Goal: Information Seeking & Learning: Learn about a topic

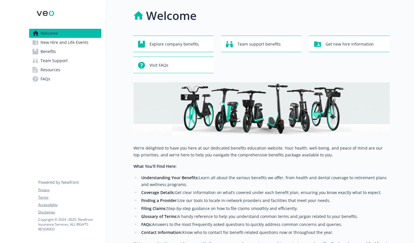
click at [392, 65] on div at bounding box center [402, 153] width 25 height 307
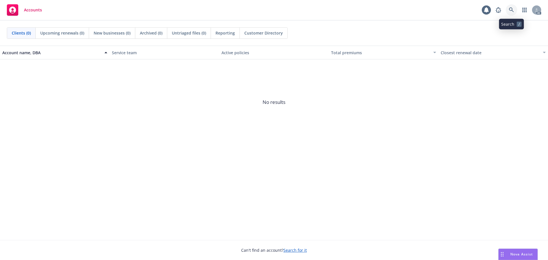
click at [509, 9] on icon at bounding box center [511, 9] width 5 height 5
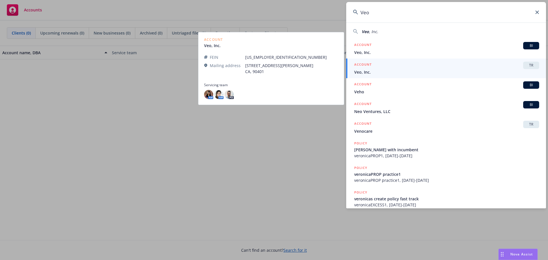
type input "Veo"
click at [385, 70] on span "Veo, Inc." at bounding box center [446, 72] width 185 height 6
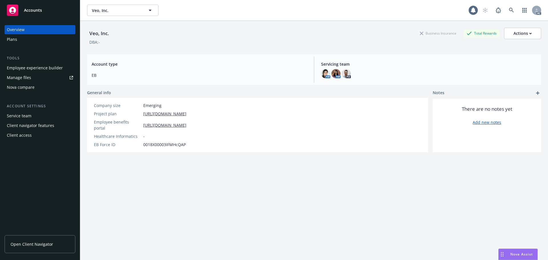
click at [39, 240] on link "Open Client Navigator" at bounding box center [40, 244] width 71 height 18
click at [43, 66] on div "Employee experience builder" at bounding box center [35, 67] width 56 height 9
click at [42, 42] on div "Plans" at bounding box center [40, 39] width 66 height 9
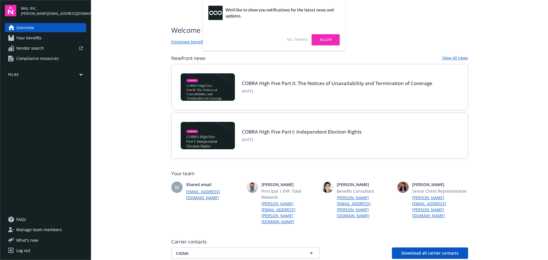
click at [299, 37] on link "No, thanks" at bounding box center [297, 39] width 20 height 5
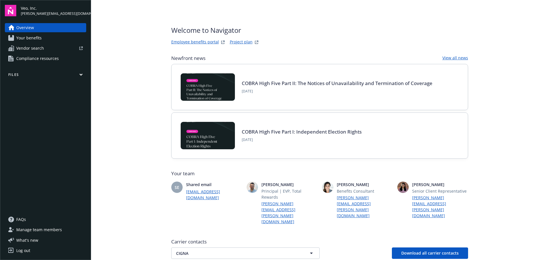
click at [193, 43] on link "Employee benefits portal" at bounding box center [195, 42] width 48 height 7
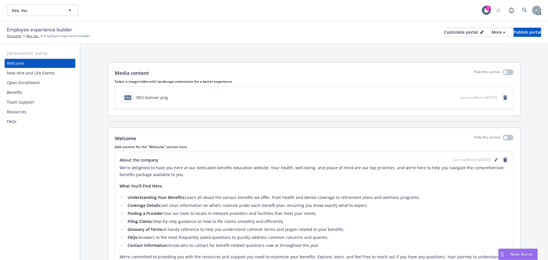
click at [12, 93] on div "Benefits" at bounding box center [14, 92] width 15 height 9
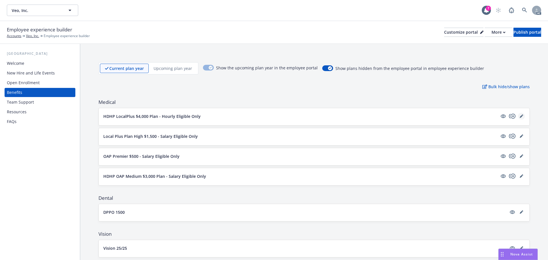
click at [520, 116] on icon "editPencil" at bounding box center [521, 115] width 3 height 3
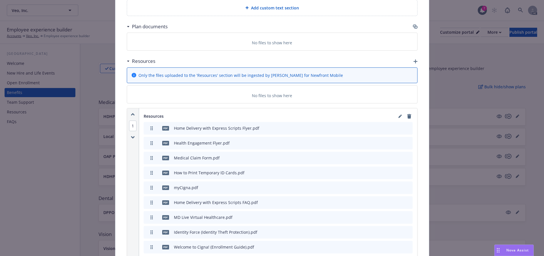
scroll to position [902, 0]
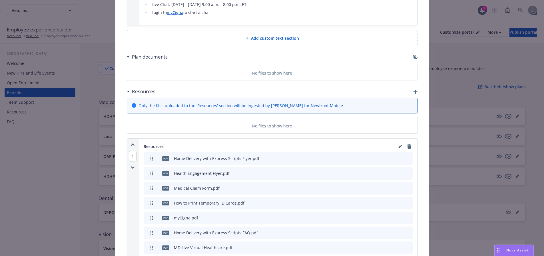
click at [413, 55] on icon "button" at bounding box center [415, 57] width 5 height 5
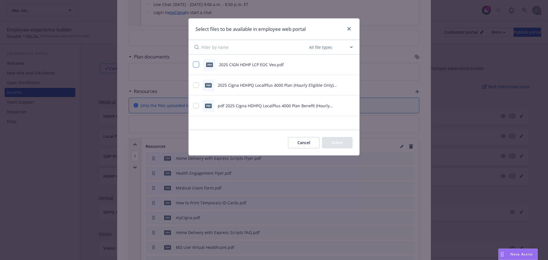
click at [198, 66] on input "checkbox" at bounding box center [196, 65] width 6 height 6
checkbox input "true"
click at [195, 85] on input "checkbox" at bounding box center [196, 85] width 6 height 6
checkbox input "true"
click at [197, 108] on input "checkbox" at bounding box center [196, 106] width 6 height 6
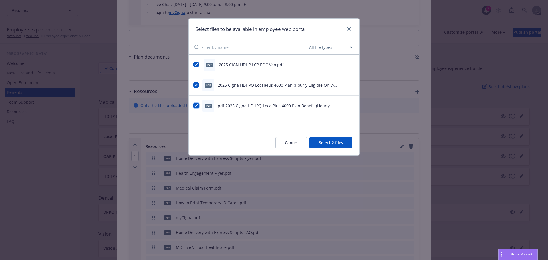
checkbox input "true"
click at [320, 142] on button "Select 3 files" at bounding box center [330, 142] width 43 height 11
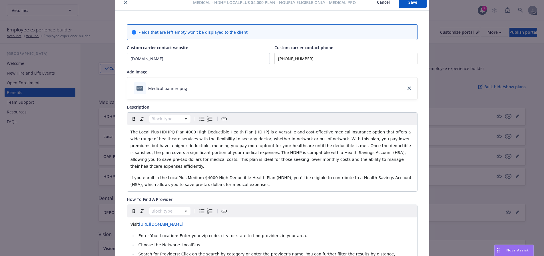
scroll to position [0, 0]
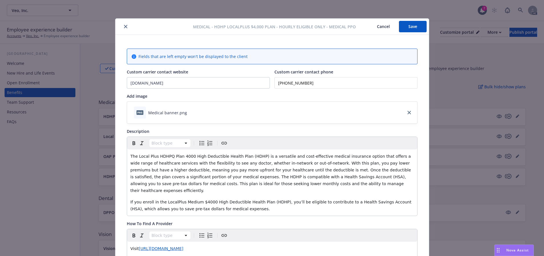
click at [409, 27] on button "Save" at bounding box center [413, 26] width 28 height 11
click at [122, 23] on div "Medical - HDHP LocalPlus $4,000 Plan - Hourly Eligible Only - Medical PPO Cance…" at bounding box center [271, 27] width 313 height 16
click at [124, 26] on icon "close" at bounding box center [125, 26] width 3 height 3
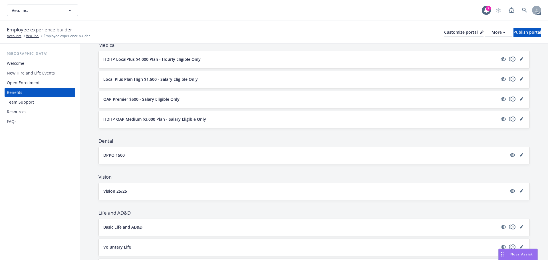
scroll to position [29, 0]
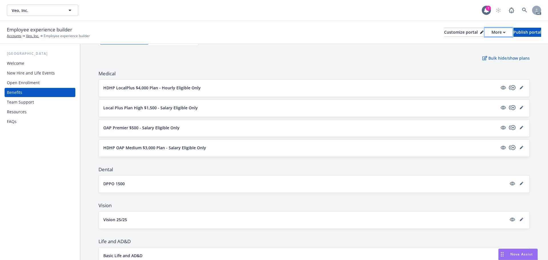
click at [491, 31] on div "More" at bounding box center [498, 32] width 14 height 9
click at [468, 43] on link "Copy preview link" at bounding box center [468, 44] width 52 height 11
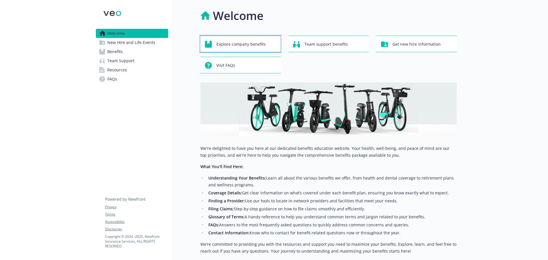
click at [225, 43] on span "Explore company benefits" at bounding box center [240, 44] width 49 height 11
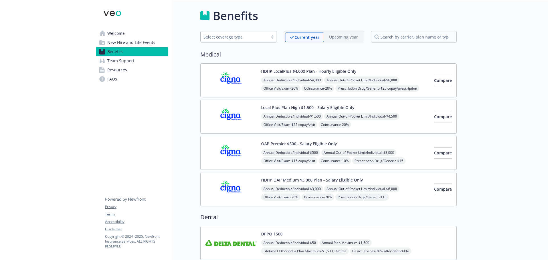
click at [227, 80] on img at bounding box center [230, 80] width 51 height 24
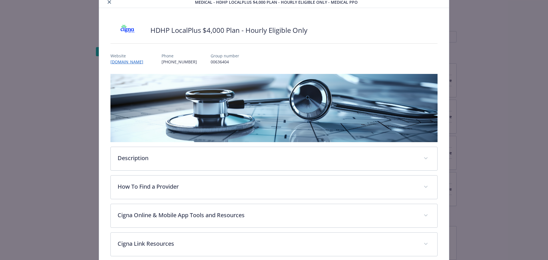
scroll to position [17, 0]
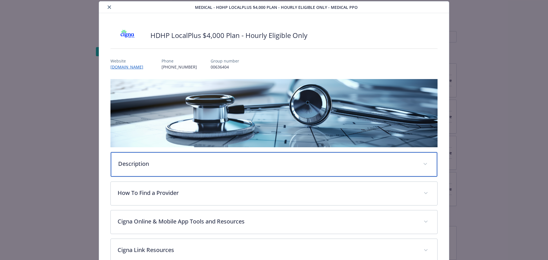
click at [279, 165] on p "Description" at bounding box center [267, 164] width 298 height 9
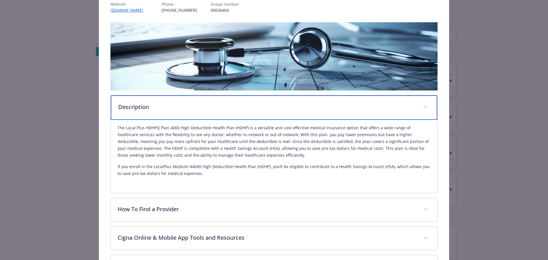
scroll to position [74, 0]
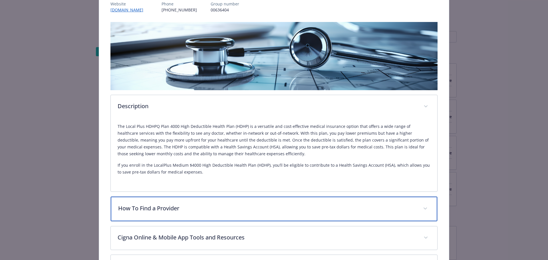
click at [134, 210] on p "How To Find a Provider" at bounding box center [267, 208] width 298 height 9
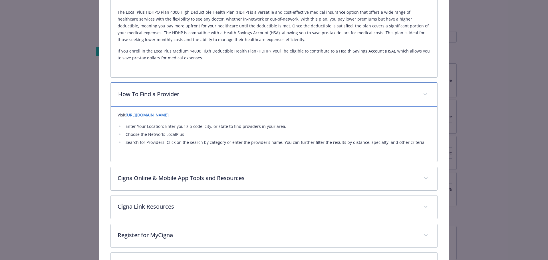
scroll to position [217, 0]
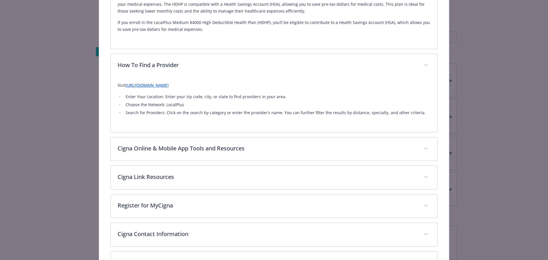
click at [140, 87] on link "[URL][DOMAIN_NAME]" at bounding box center [147, 84] width 43 height 5
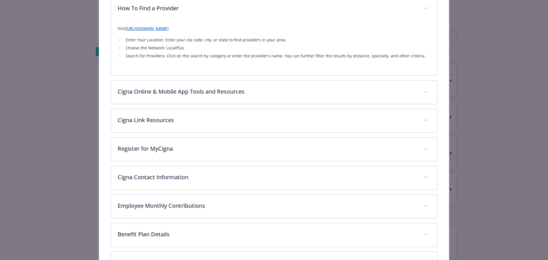
scroll to position [274, 0]
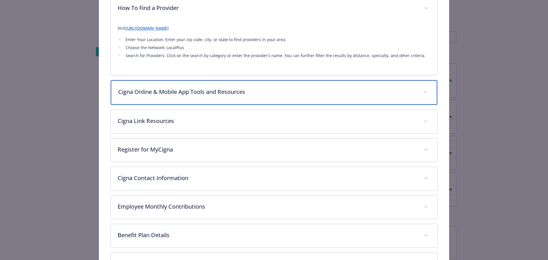
click at [312, 93] on p "Cigna Online & Mobile App Tools and Resources" at bounding box center [267, 92] width 298 height 9
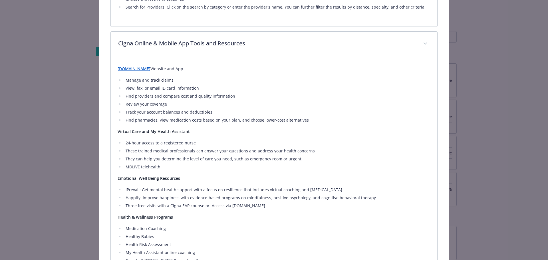
scroll to position [331, 0]
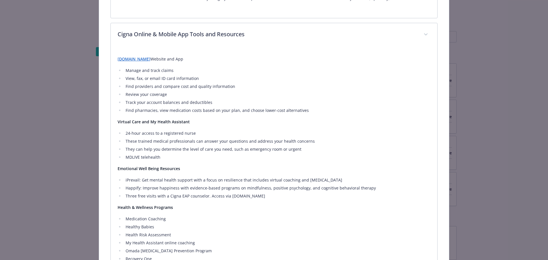
click at [132, 59] on link "[DOMAIN_NAME]" at bounding box center [134, 58] width 33 height 5
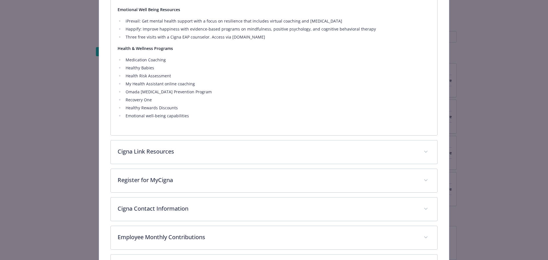
scroll to position [502, 0]
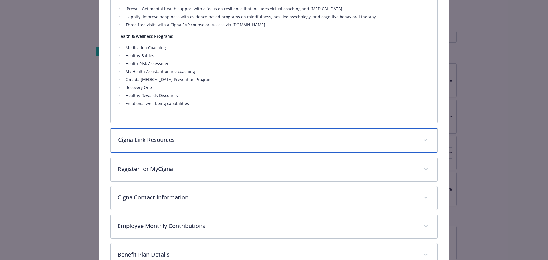
click at [189, 137] on p "Cigna Link Resources" at bounding box center [267, 140] width 298 height 9
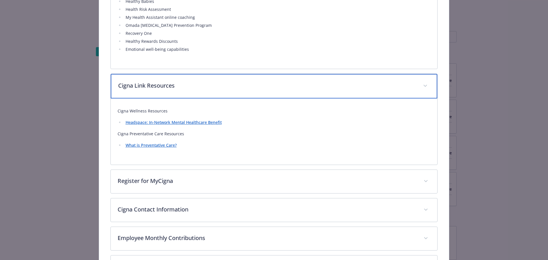
scroll to position [559, 0]
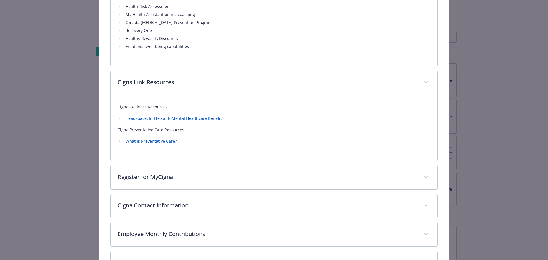
click at [182, 120] on link "Headspace: In-Network Mental Healthcare Benefit" at bounding box center [174, 118] width 96 height 5
click at [144, 143] on link "What is Preventative Care?" at bounding box center [151, 140] width 51 height 5
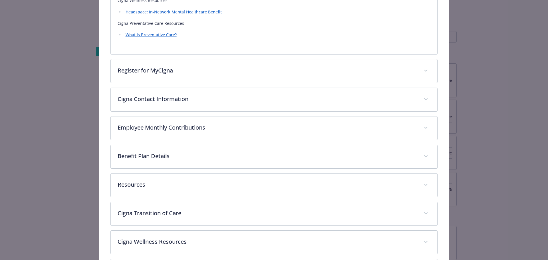
scroll to position [674, 0]
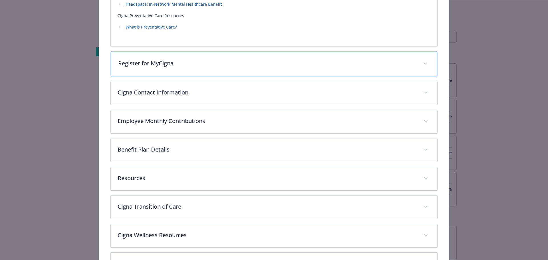
click at [190, 68] on div "Register for MyCigna" at bounding box center [274, 64] width 327 height 25
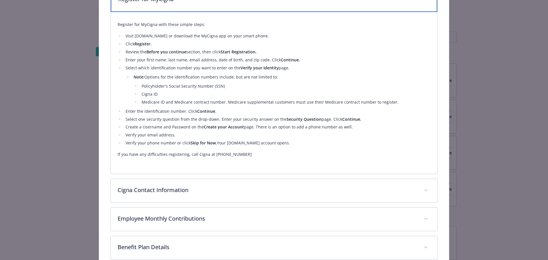
scroll to position [759, 0]
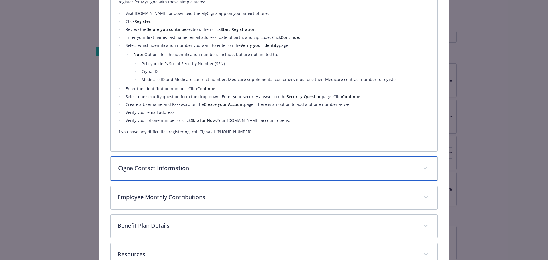
click at [191, 173] on div "Cigna Contact Information" at bounding box center [274, 168] width 327 height 25
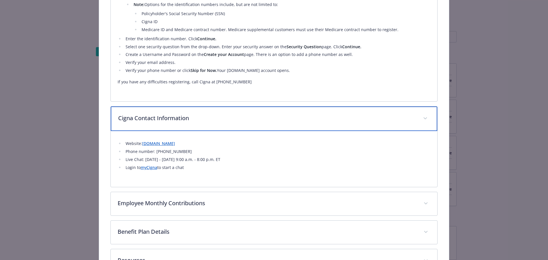
scroll to position [815, 0]
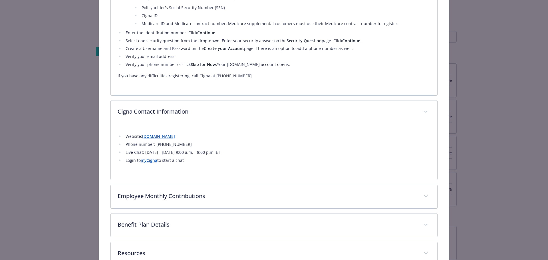
click at [150, 138] on link "[DOMAIN_NAME]" at bounding box center [158, 136] width 33 height 5
click at [148, 161] on link "myCigna" at bounding box center [149, 160] width 17 height 5
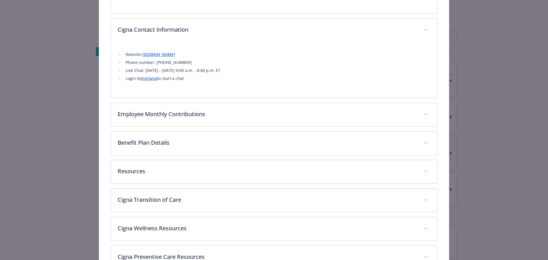
scroll to position [938, 0]
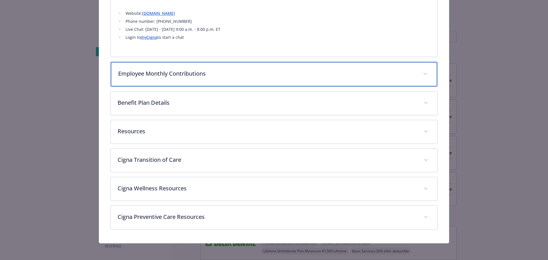
click at [190, 70] on p "Employee Monthly Contributions" at bounding box center [267, 73] width 298 height 9
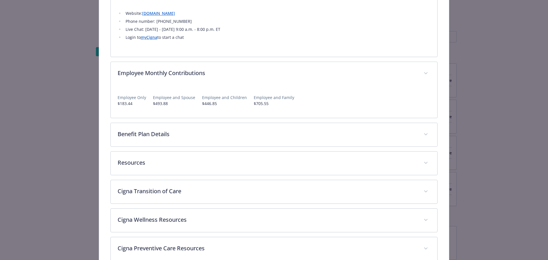
drag, startPoint x: 439, startPoint y: 77, endPoint x: 439, endPoint y: 69, distance: 7.4
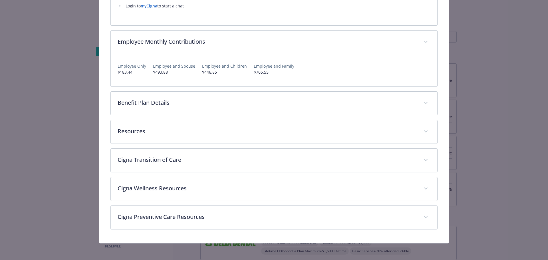
scroll to position [971, 0]
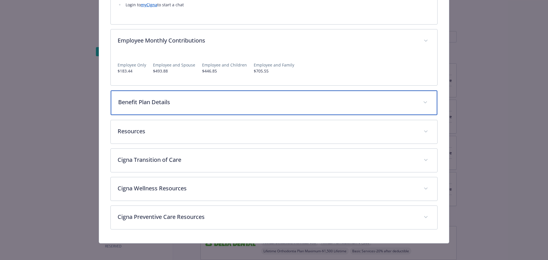
click at [197, 103] on p "Benefit Plan Details" at bounding box center [267, 102] width 298 height 9
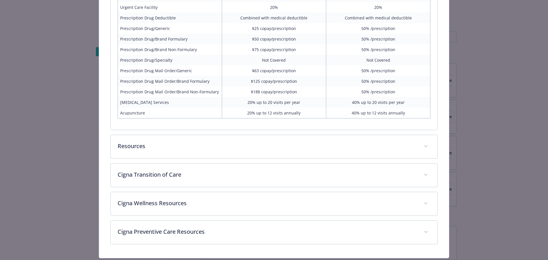
scroll to position [1227, 0]
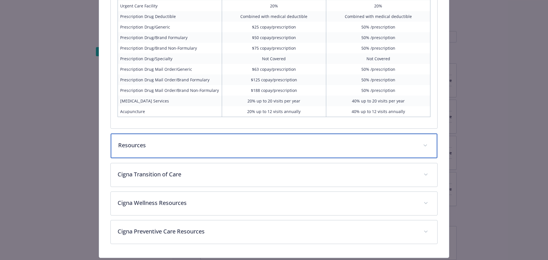
click at [203, 147] on p "Resources" at bounding box center [267, 145] width 298 height 9
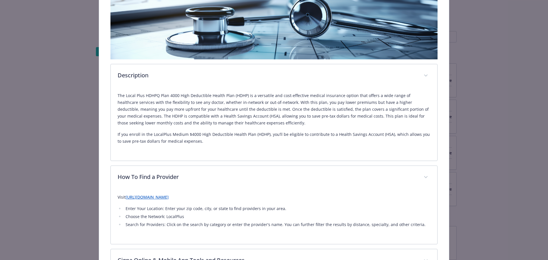
scroll to position [0, 0]
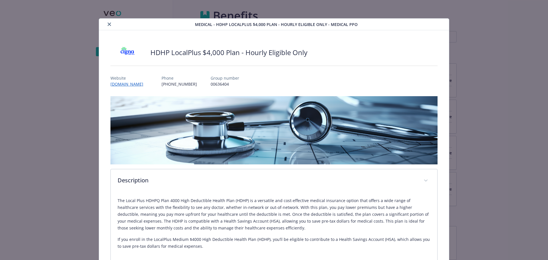
click at [108, 24] on icon "close" at bounding box center [109, 24] width 3 height 3
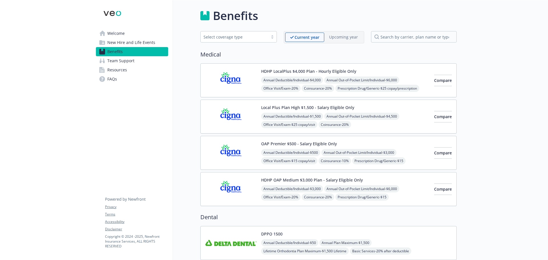
click at [228, 84] on img at bounding box center [230, 80] width 51 height 24
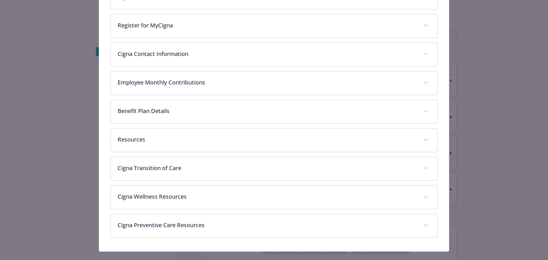
scroll to position [274, 0]
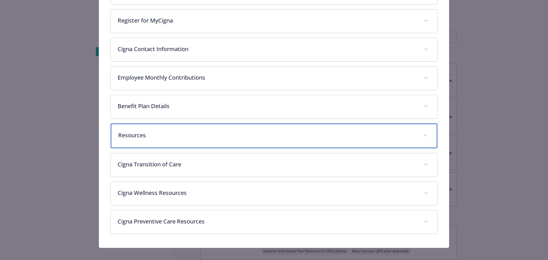
click at [150, 132] on p "Resources" at bounding box center [267, 135] width 298 height 9
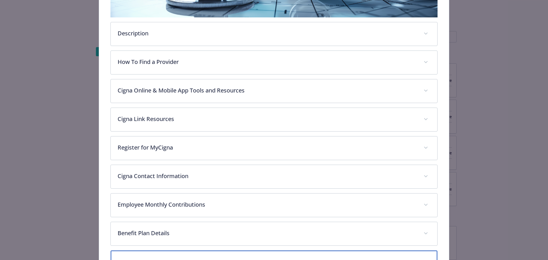
scroll to position [0, 0]
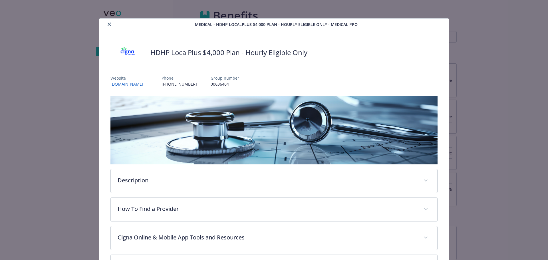
click at [108, 25] on icon "close" at bounding box center [109, 24] width 3 height 3
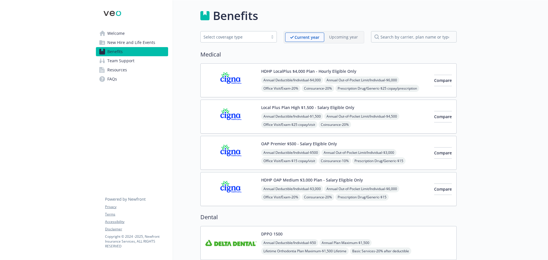
click at [236, 82] on img at bounding box center [230, 80] width 51 height 24
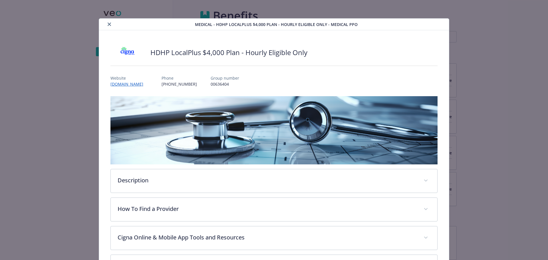
click at [111, 25] on button "close" at bounding box center [109, 24] width 7 height 7
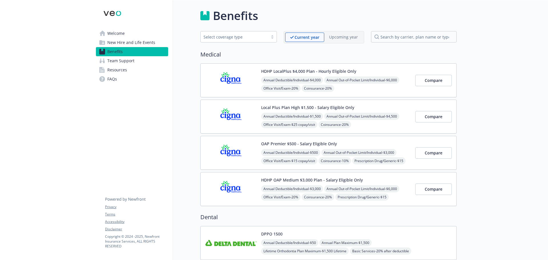
drag, startPoint x: 0, startPoint y: 0, endPoint x: 225, endPoint y: 82, distance: 239.8
click at [225, 82] on img at bounding box center [230, 80] width 51 height 24
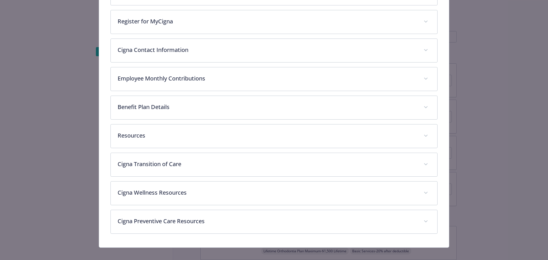
scroll to position [274, 0]
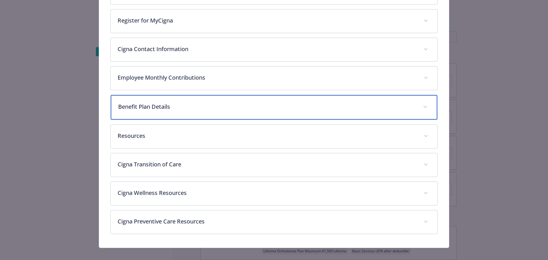
click at [164, 111] on div "Benefit Plan Details" at bounding box center [274, 107] width 327 height 25
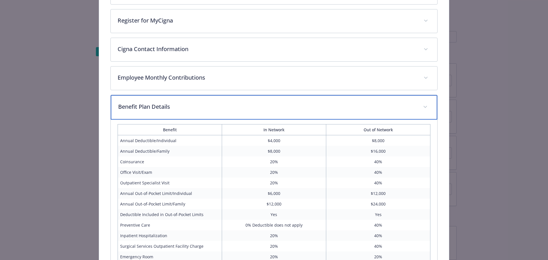
click at [164, 111] on div "Benefit Plan Details" at bounding box center [274, 107] width 327 height 25
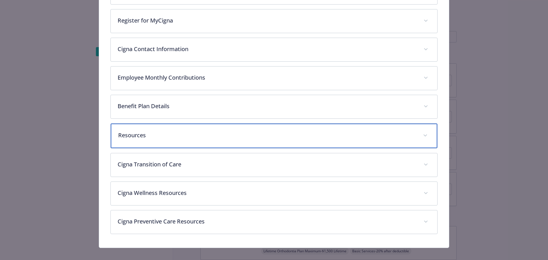
click at [147, 141] on div "Resources" at bounding box center [274, 136] width 327 height 25
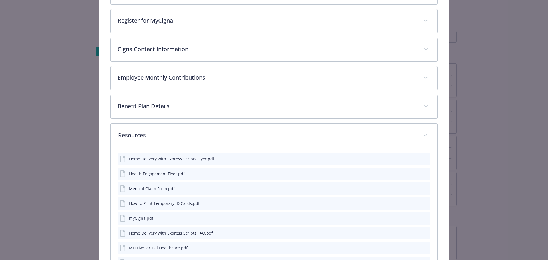
click at [151, 134] on p "Resources" at bounding box center [267, 135] width 298 height 9
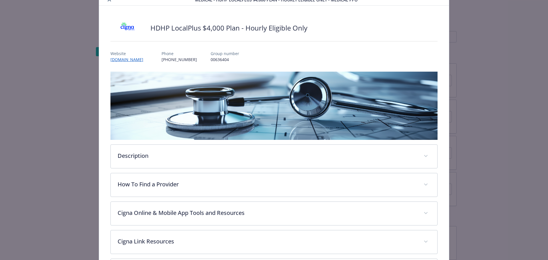
scroll to position [0, 0]
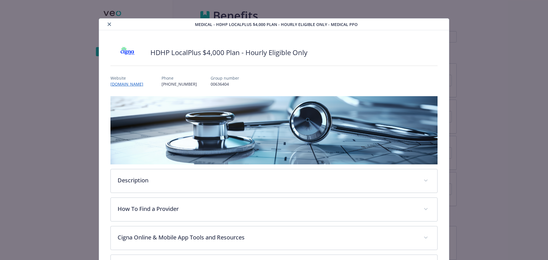
click at [112, 27] on div "details for plan Medical - HDHP LocalPlus $4,000 Plan - Hourly Eligible Only - …" at bounding box center [148, 24] width 94 height 7
click at [107, 26] on button "close" at bounding box center [109, 24] width 7 height 7
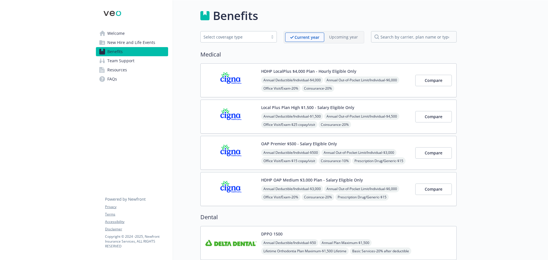
click at [239, 77] on img at bounding box center [230, 80] width 51 height 24
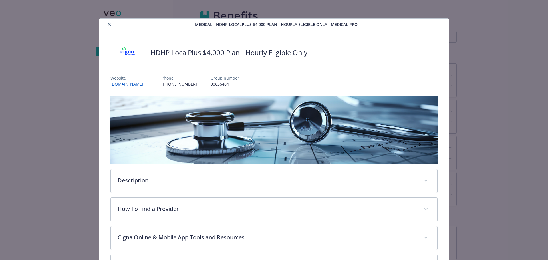
click at [108, 23] on icon "close" at bounding box center [109, 24] width 3 height 3
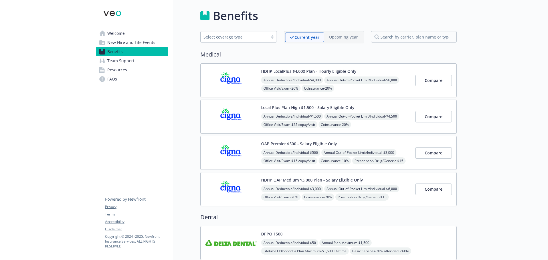
click at [231, 89] on img at bounding box center [230, 80] width 51 height 24
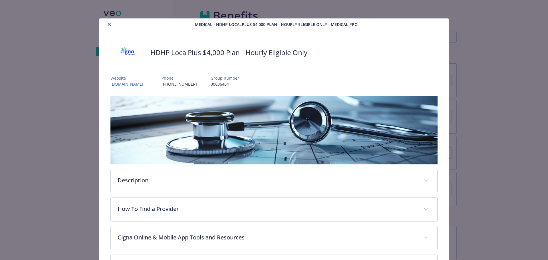
click at [106, 26] on button "close" at bounding box center [109, 24] width 7 height 7
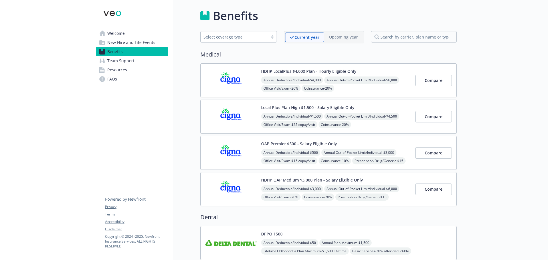
click at [211, 118] on img at bounding box center [230, 116] width 51 height 24
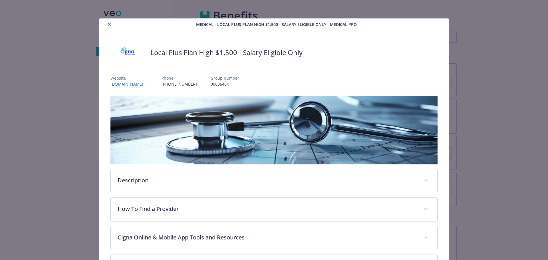
click at [109, 24] on icon "close" at bounding box center [109, 24] width 3 height 3
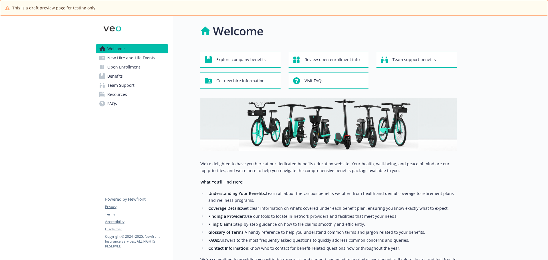
click at [104, 76] on icon at bounding box center [102, 76] width 6 height 6
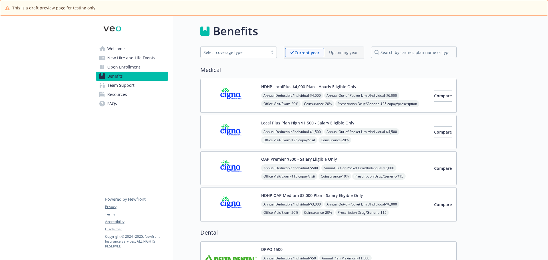
click at [231, 96] on img at bounding box center [230, 96] width 51 height 24
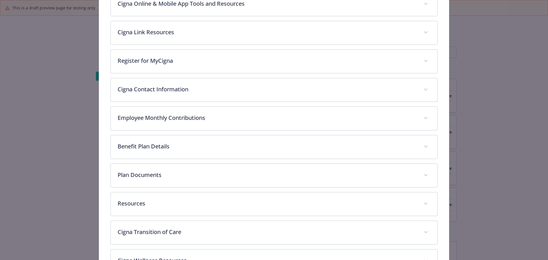
scroll to position [245, 0]
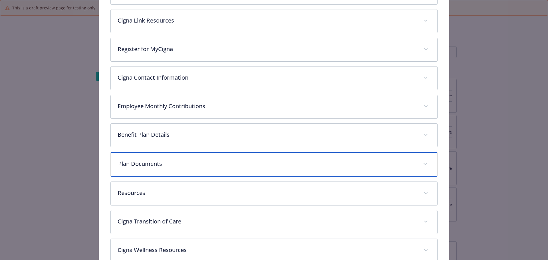
click at [150, 168] on div "Plan Documents" at bounding box center [274, 164] width 327 height 25
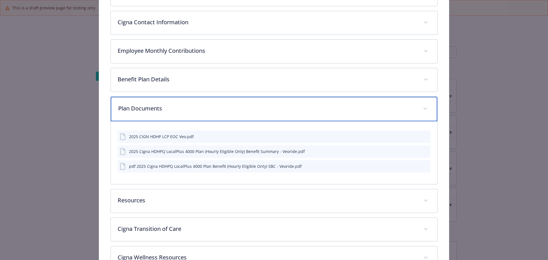
scroll to position [303, 0]
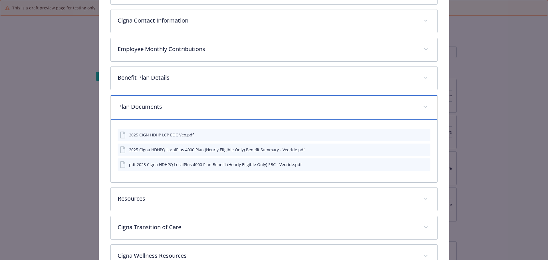
click at [207, 114] on div "Plan Documents" at bounding box center [274, 107] width 327 height 25
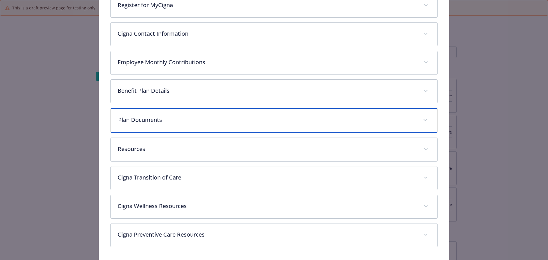
scroll to position [308, 0]
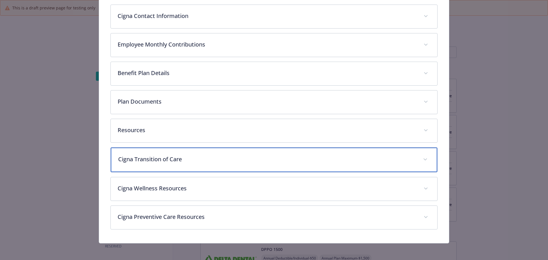
click at [200, 158] on p "Cigna Transition of Care" at bounding box center [267, 159] width 298 height 9
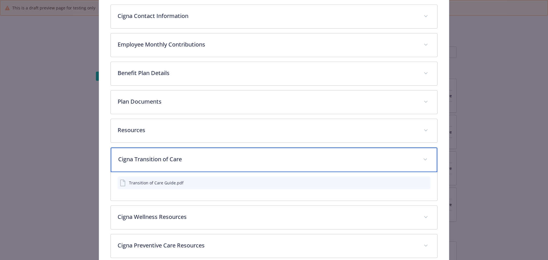
click at [200, 158] on p "Cigna Transition of Care" at bounding box center [267, 159] width 298 height 9
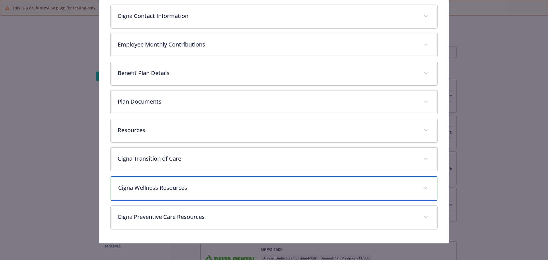
click at [175, 185] on p "Cigna Wellness Resources" at bounding box center [267, 188] width 298 height 9
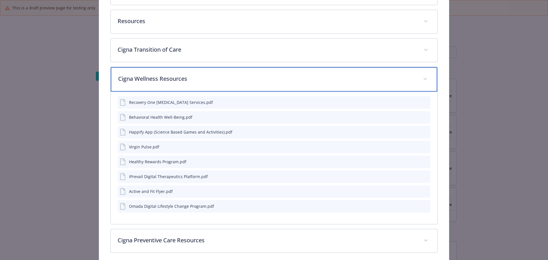
scroll to position [421, 0]
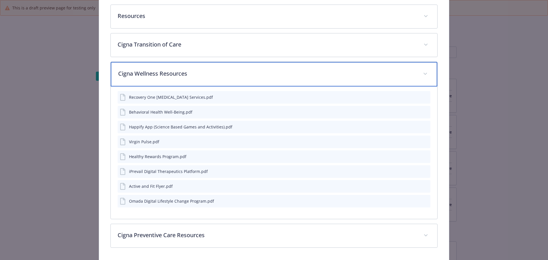
click at [206, 78] on div "Cigna Wellness Resources" at bounding box center [274, 74] width 327 height 25
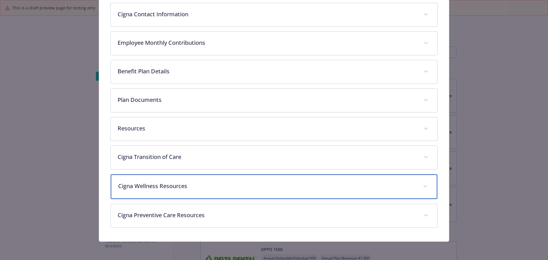
scroll to position [308, 0]
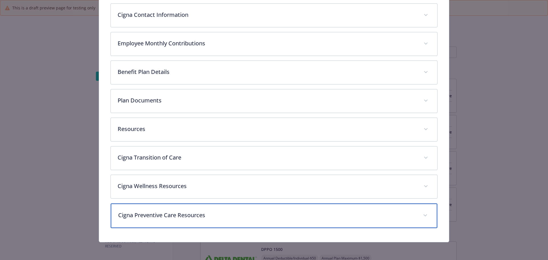
click at [174, 215] on p "Cigna Preventive Care Resources" at bounding box center [267, 215] width 298 height 9
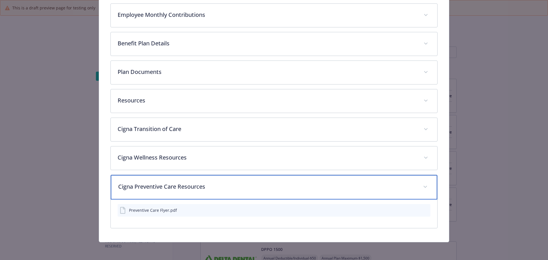
click at [219, 186] on p "Cigna Preventive Care Resources" at bounding box center [267, 186] width 298 height 9
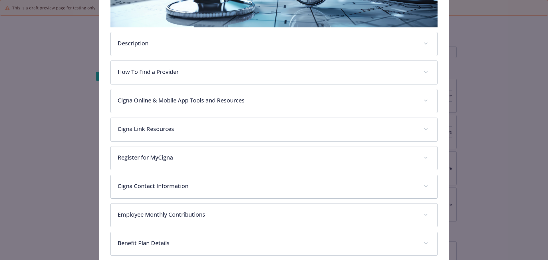
scroll to position [0, 0]
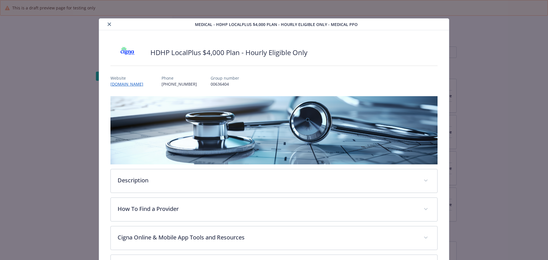
click at [108, 26] on button "close" at bounding box center [109, 24] width 7 height 7
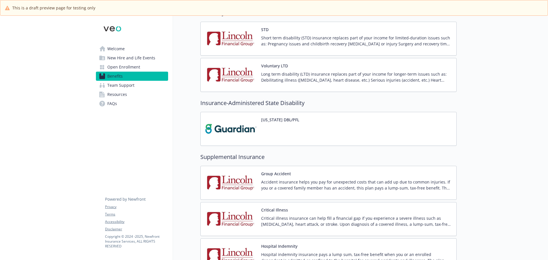
scroll to position [457, 0]
